Goal: Navigation & Orientation: Find specific page/section

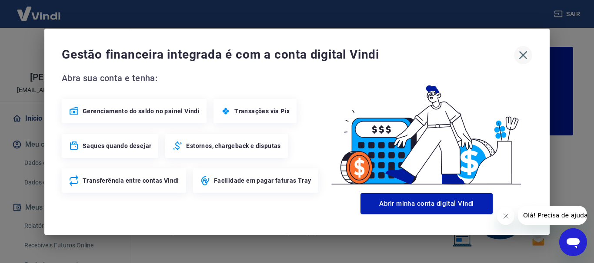
click at [526, 56] on icon "button" at bounding box center [523, 55] width 14 height 14
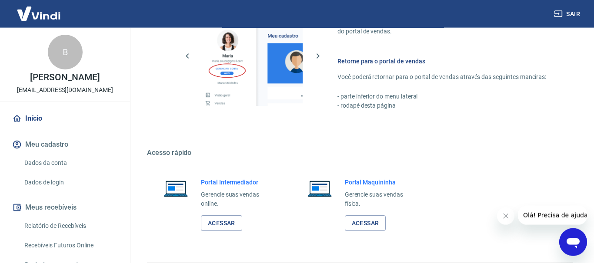
scroll to position [531, 0]
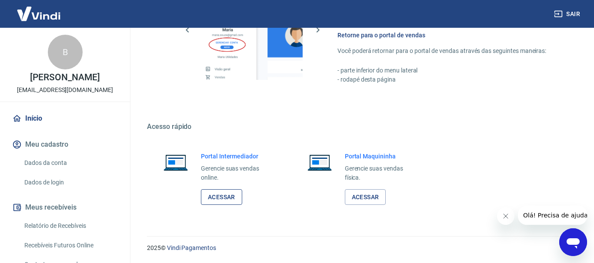
click at [219, 196] on link "Acessar" at bounding box center [221, 197] width 41 height 16
